Goal: Task Accomplishment & Management: Manage account settings

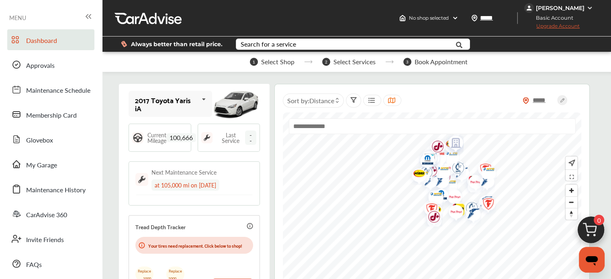
click at [561, 5] on div "[PERSON_NAME]" at bounding box center [560, 7] width 49 height 7
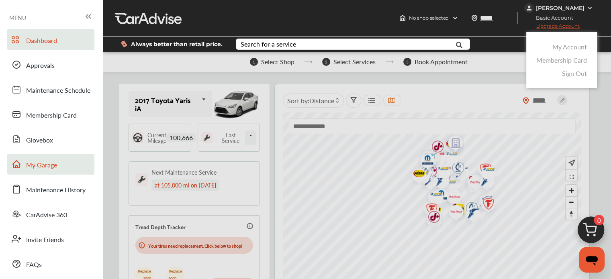
click at [53, 167] on span "My Garage" at bounding box center [41, 165] width 31 height 10
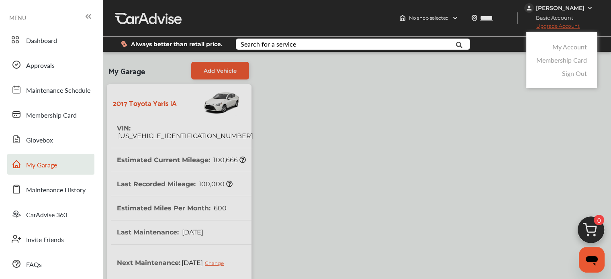
drag, startPoint x: 209, startPoint y: 130, endPoint x: 137, endPoint y: 127, distance: 71.5
click at [139, 130] on div at bounding box center [305, 159] width 611 height 319
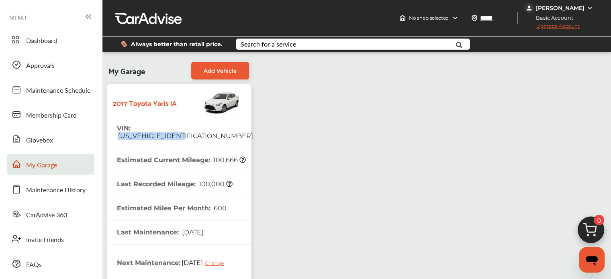
drag, startPoint x: 135, startPoint y: 127, endPoint x: 204, endPoint y: 128, distance: 69.5
click at [204, 128] on tr "VIN : [US_VEHICLE_IDENTIFICATION_NUMBER]" at bounding box center [182, 132] width 142 height 32
copy span "[US_VEHICLE_IDENTIFICATION_NUMBER]"
click at [588, 4] on div "[PERSON_NAME]" at bounding box center [559, 8] width 71 height 10
